Goal: Check status: Check status

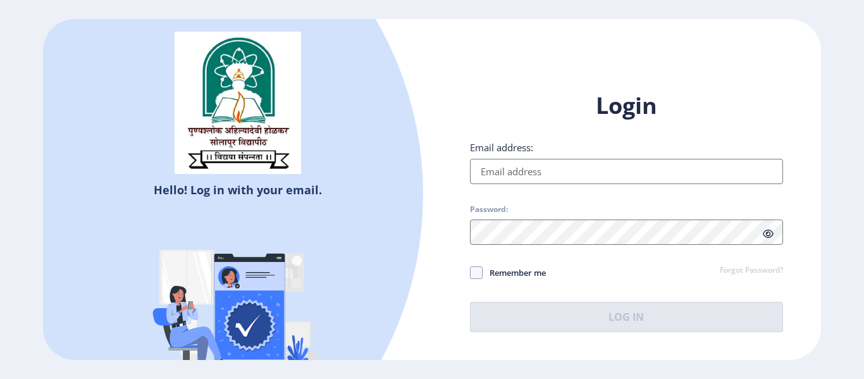
click at [547, 178] on input "Email address:" at bounding box center [626, 171] width 313 height 25
drag, startPoint x: 547, startPoint y: 178, endPoint x: 563, endPoint y: 204, distance: 30.9
click at [563, 204] on div "Login Email address: Password: Remember me Forgot Password? Log In" at bounding box center [626, 211] width 313 height 242
type input "[EMAIL_ADDRESS][DOMAIN_NAME]"
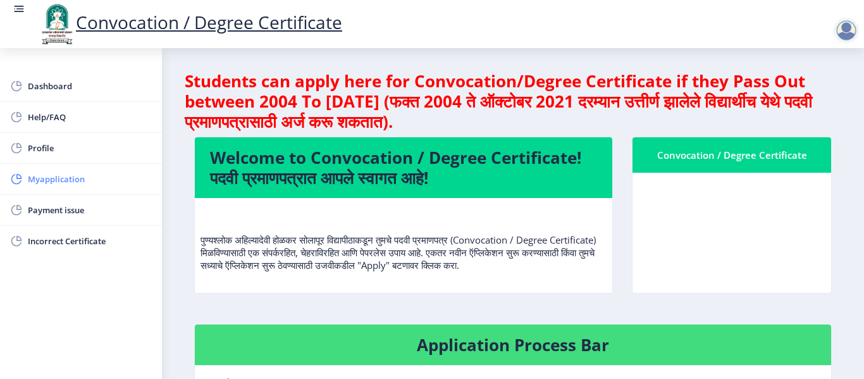
click at [64, 180] on span "Myapplication" at bounding box center [90, 178] width 124 height 15
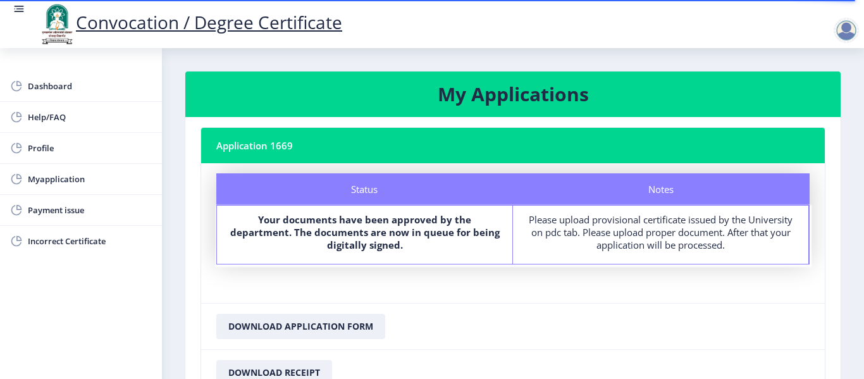
click at [410, 236] on b "Your documents have been approved by the department. The documents are now in q…" at bounding box center [365, 232] width 270 height 38
